Goal: Transaction & Acquisition: Purchase product/service

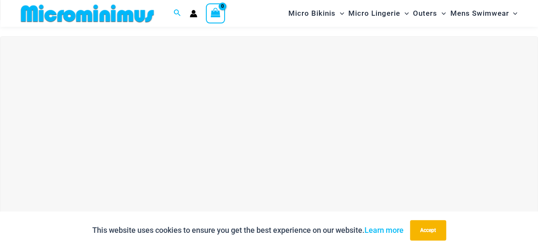
scroll to position [248, 0]
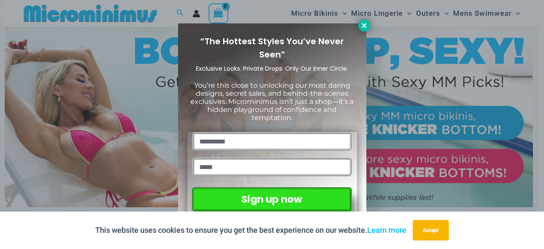
click at [364, 23] on icon at bounding box center [364, 26] width 8 height 8
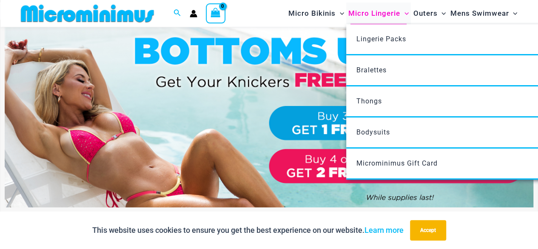
click at [372, 15] on span "Micro Lingerie" at bounding box center [374, 14] width 52 height 22
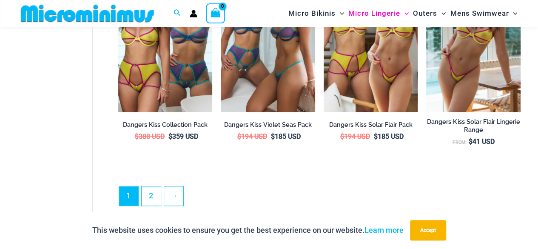
scroll to position [1982, 0]
